Goal: Check status

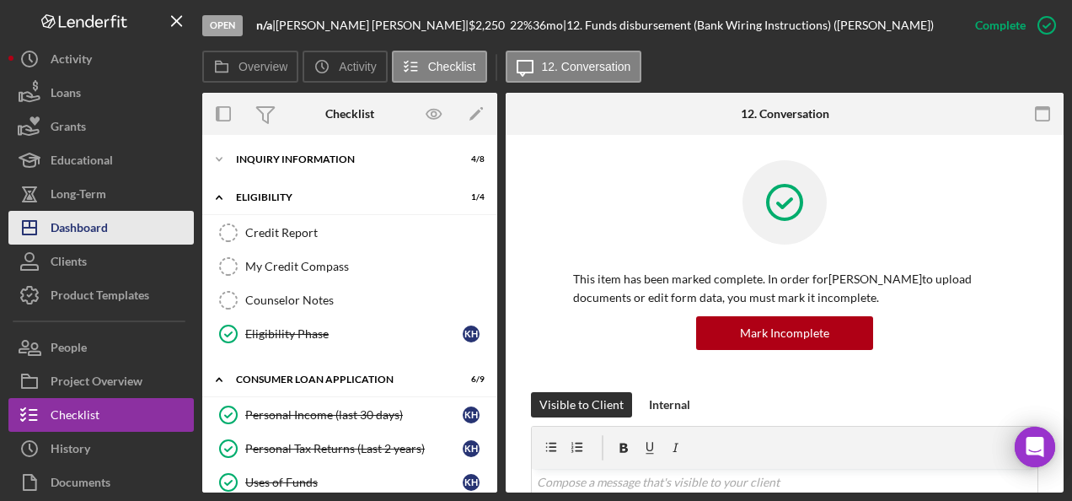
click at [121, 218] on button "Icon/Dashboard Dashboard" at bounding box center [100, 228] width 185 height 34
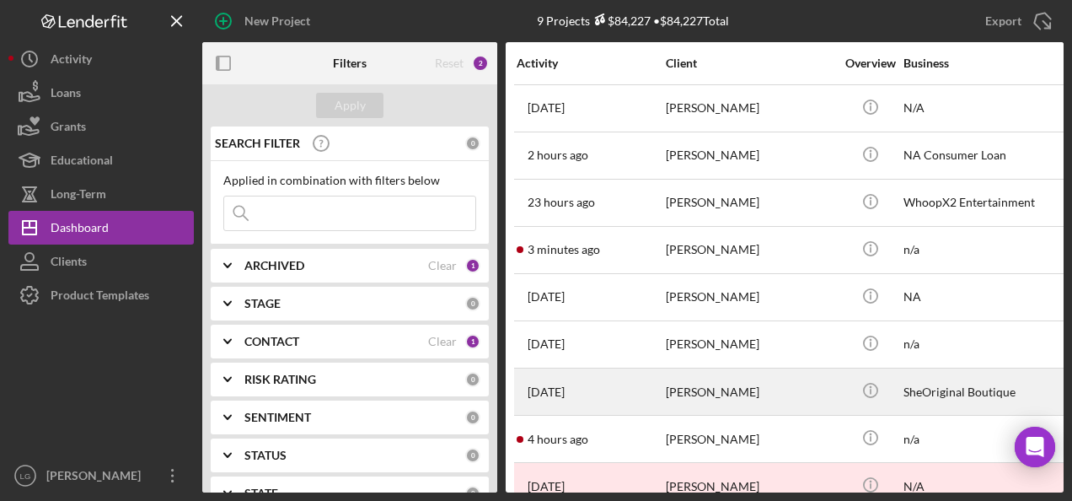
scroll to position [34, 0]
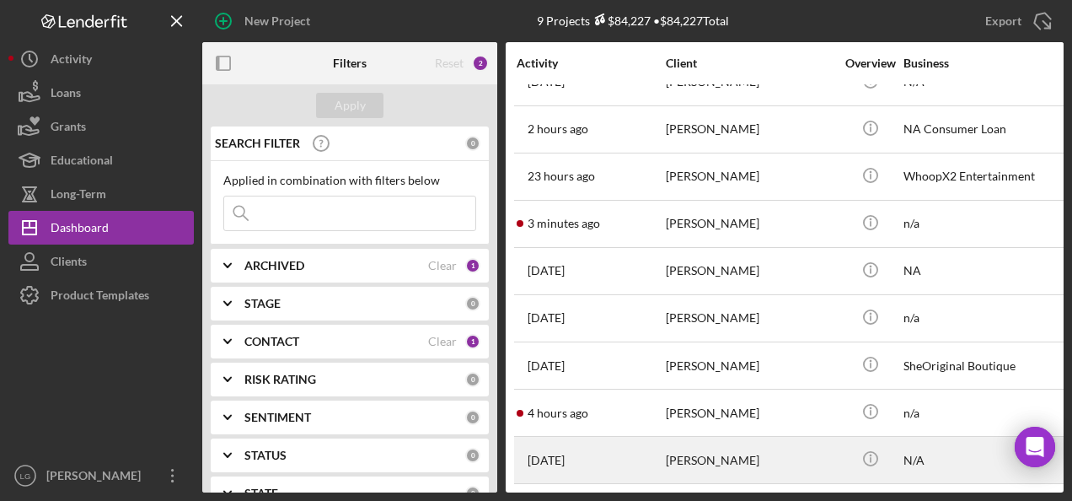
click at [637, 448] on div "[DATE] [PERSON_NAME]" at bounding box center [591, 460] width 148 height 45
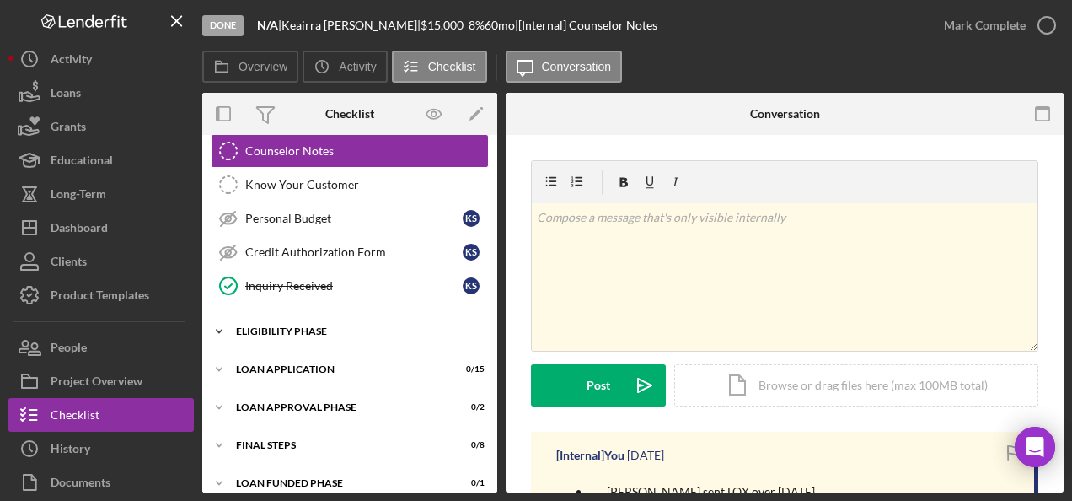
scroll to position [290, 0]
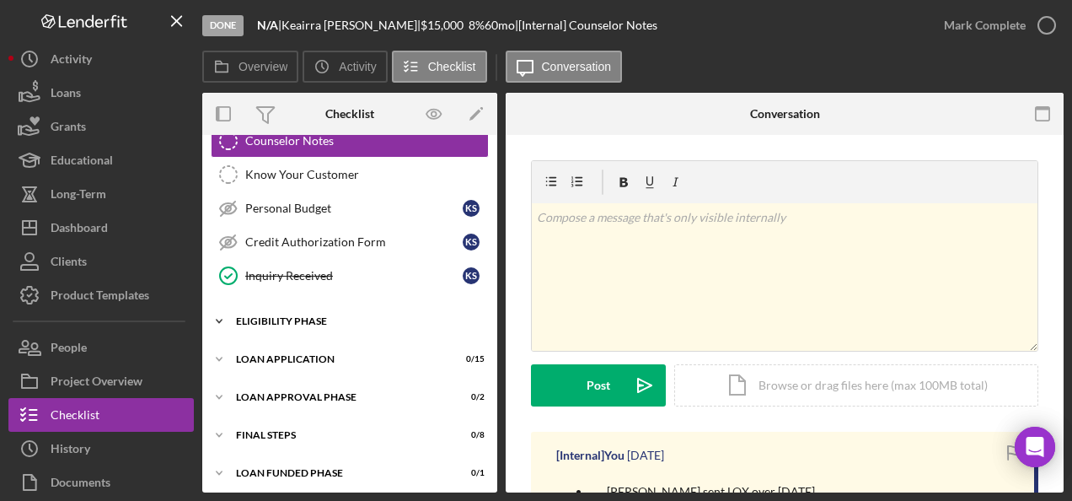
click at [293, 316] on div "Eligibility Phase" at bounding box center [356, 321] width 240 height 10
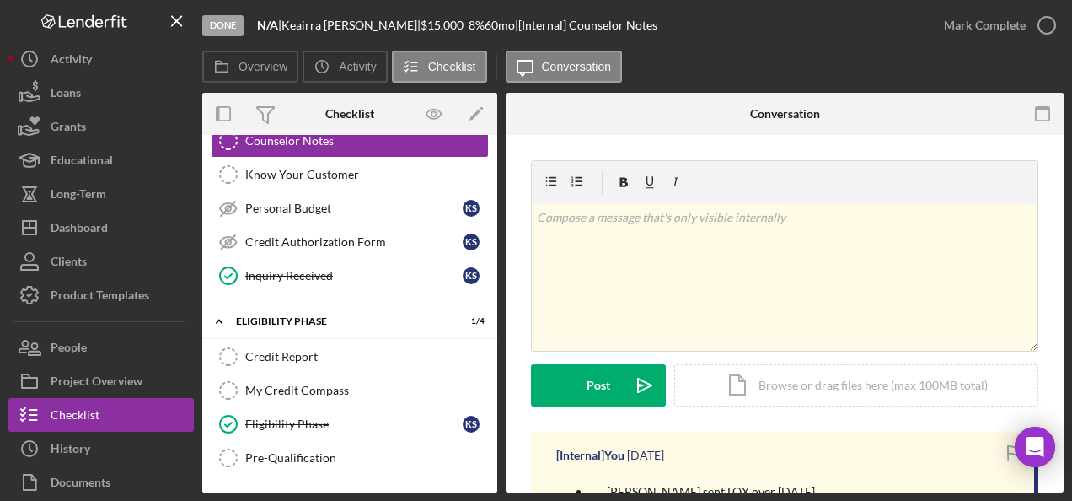
scroll to position [432, 0]
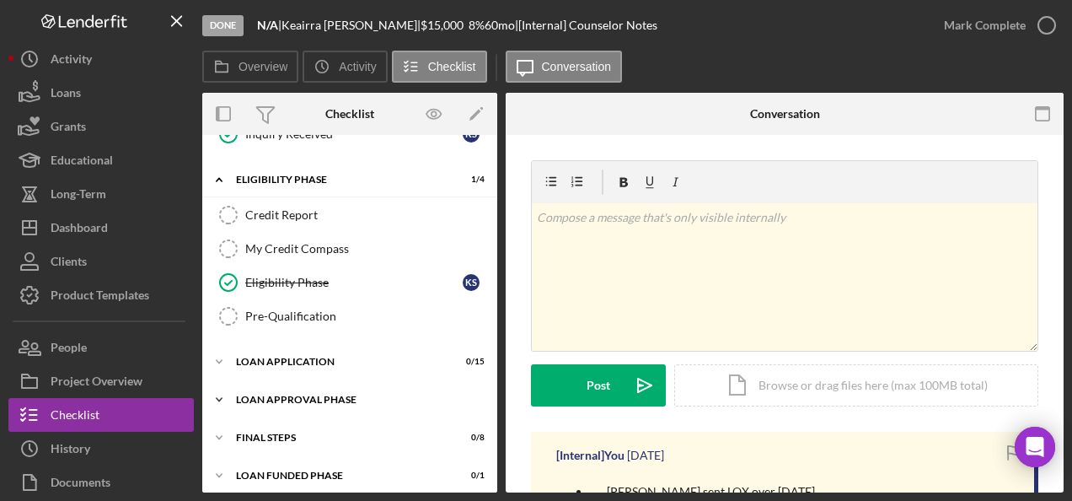
click at [299, 398] on div "Icon/Expander Loan Approval Phase 0 / 2" at bounding box center [349, 400] width 295 height 34
click at [304, 345] on div "Icon/Expander Loan Application 0 / 15" at bounding box center [349, 362] width 295 height 34
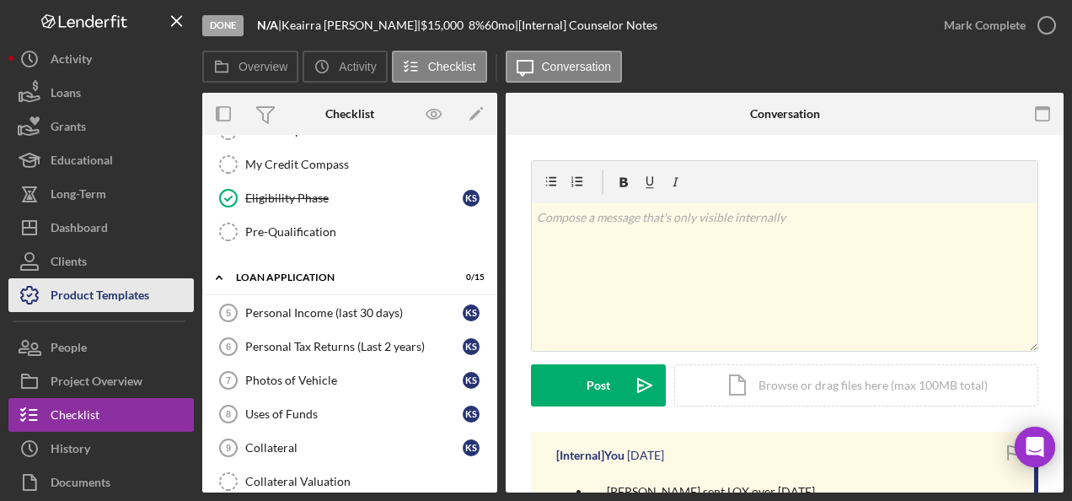
scroll to position [600, 0]
